Goal: Task Accomplishment & Management: Use online tool/utility

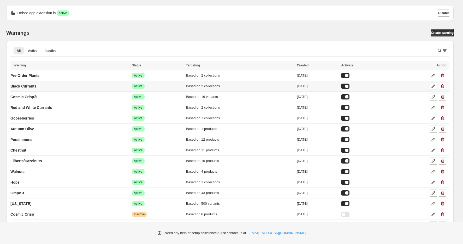
scroll to position [1, 0]
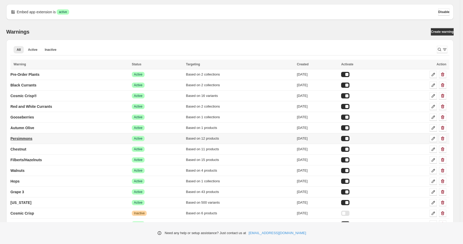
click at [29, 139] on p "Persimmons" at bounding box center [21, 138] width 22 height 5
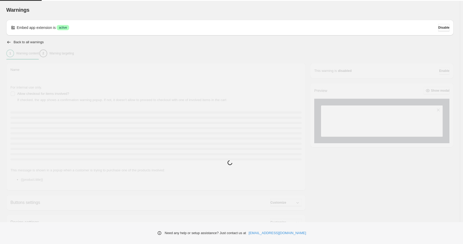
type input "**********"
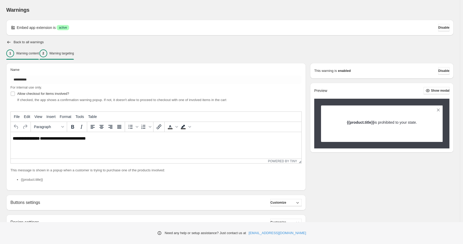
click at [73, 54] on p "Warning targeting" at bounding box center [61, 53] width 25 height 4
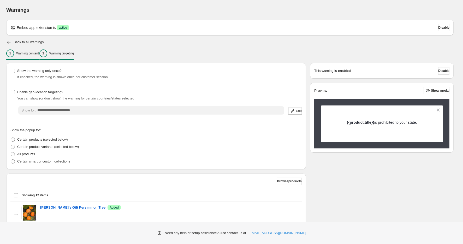
click at [34, 56] on div "1 Warning content" at bounding box center [22, 54] width 33 height 8
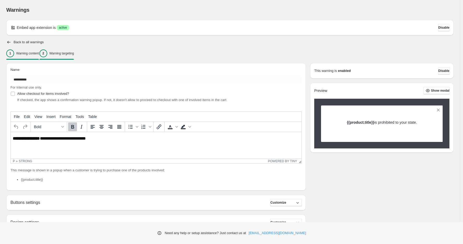
click at [74, 54] on p "Warning targeting" at bounding box center [61, 53] width 25 height 4
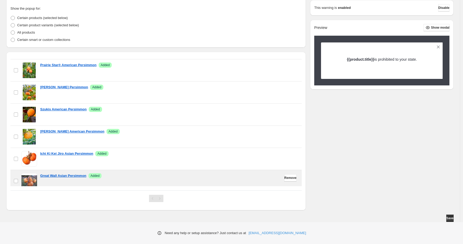
scroll to position [49, 0]
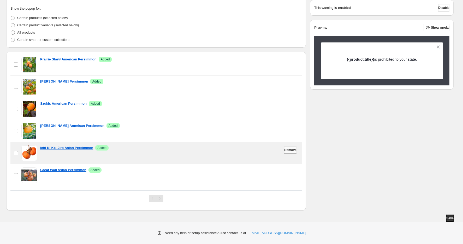
click at [284, 149] on span "Remove" at bounding box center [290, 150] width 12 height 4
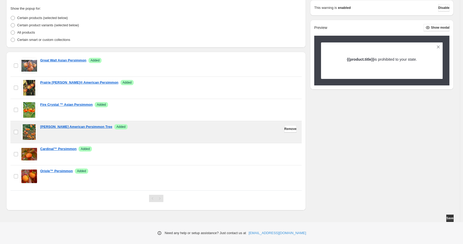
scroll to position [137, 0]
